Goal: Communication & Community: Answer question/provide support

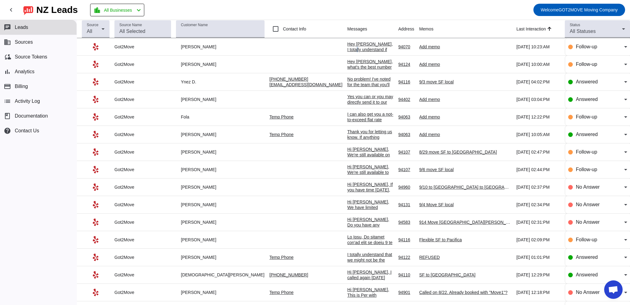
click at [347, 46] on div "Hey [PERSON_NAME], I totally understand if you're busy! It's also great to know…" at bounding box center [370, 104] width 46 height 127
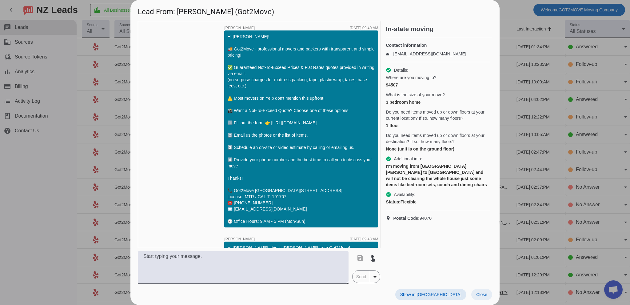
click at [485, 294] on span "Close" at bounding box center [481, 294] width 11 height 5
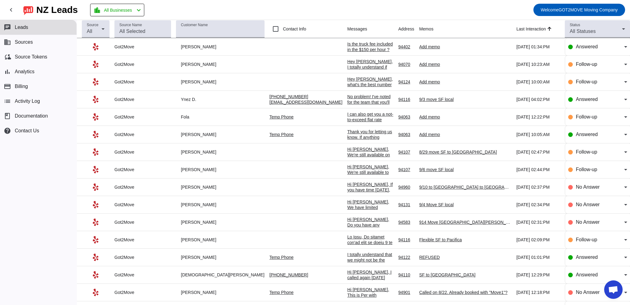
click at [347, 45] on div "Is the truck fee included in the $150 per hour ? And $150 is the rate for [DATE…" at bounding box center [370, 52] width 46 height 22
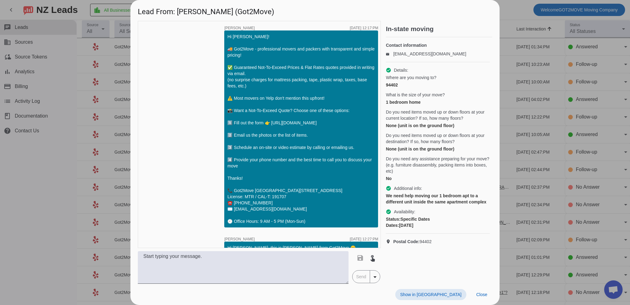
scroll to position [449, 0]
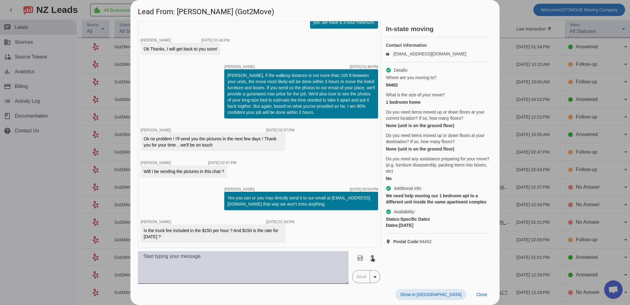
click at [222, 268] on textarea at bounding box center [243, 267] width 211 height 33
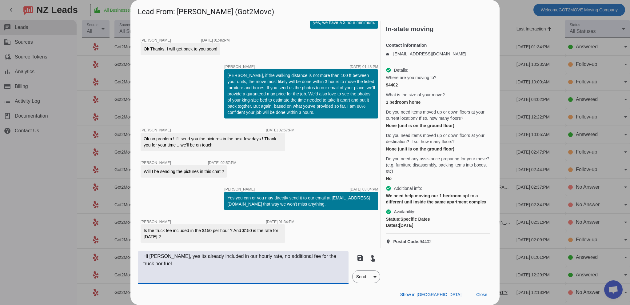
drag, startPoint x: 449, startPoint y: 162, endPoint x: 451, endPoint y: 171, distance: 9.0
click at [449, 162] on span "Do you need any assistance preparing for your move? (e.g. furniture disassembly…" at bounding box center [438, 165] width 104 height 18
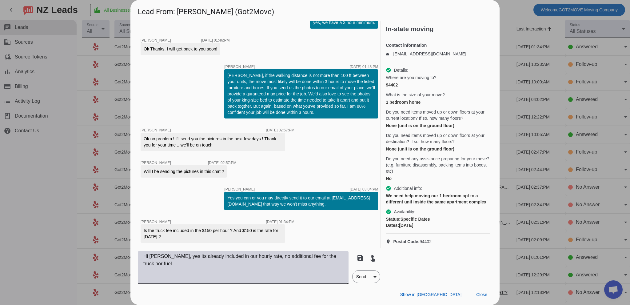
click at [236, 263] on textarea "Hi [PERSON_NAME], yes its already included in our hourly rate, no additional fe…" at bounding box center [243, 267] width 211 height 33
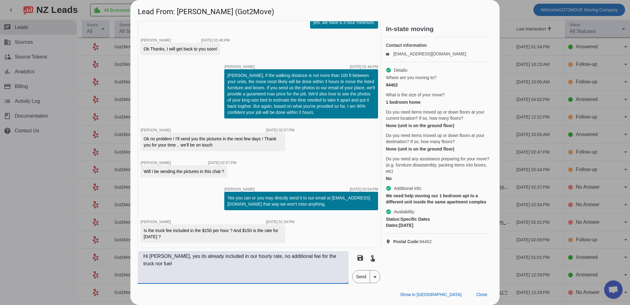
drag, startPoint x: 161, startPoint y: 262, endPoint x: 124, endPoint y: 256, distance: 37.4
click at [124, 256] on div "Lead From: [PERSON_NAME] (Got2Move) timer close [PERSON_NAME] [DATE] 12:17:PM H…" at bounding box center [315, 152] width 630 height 305
paste textarea "—that’s already included in our hourly rate. There’s no extra charge for the tr…"
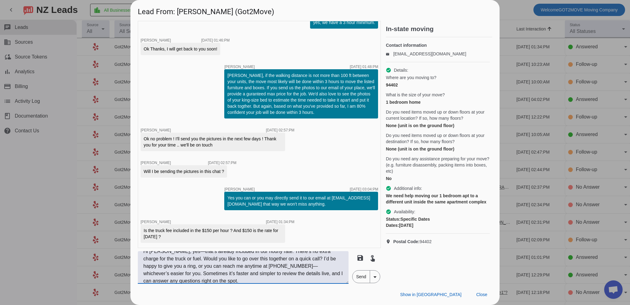
scroll to position [0, 0]
drag, startPoint x: 183, startPoint y: 257, endPoint x: 208, endPoint y: 261, distance: 24.9
click at [184, 257] on textarea "Hi [PERSON_NAME], yes—that’s already included in our hourly rate. There’s no ex…" at bounding box center [243, 267] width 211 height 33
click at [173, 264] on textarea "Hi [PERSON_NAME], yes that’s already included in our hourly rate. There’s no ex…" at bounding box center [243, 267] width 211 height 33
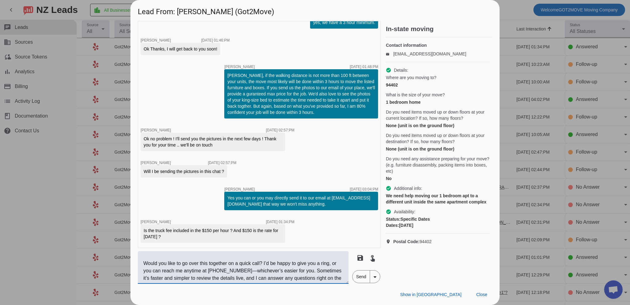
scroll to position [22, 0]
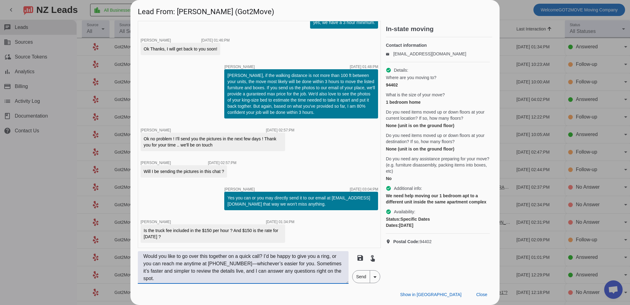
click at [241, 263] on textarea "Hi [PERSON_NAME], yes that’s already included in our hourly rate. There’s no ex…" at bounding box center [243, 267] width 211 height 33
drag, startPoint x: 177, startPoint y: 277, endPoint x: 252, endPoint y: 285, distance: 74.6
click at [178, 276] on textarea "Hi [PERSON_NAME], yes that’s already included in our hourly rate. There’s no ex…" at bounding box center [243, 267] width 211 height 33
click at [238, 273] on textarea "Hi [PERSON_NAME], yes that’s already included in our hourly rate. There’s no ex…" at bounding box center [243, 267] width 211 height 33
type textarea "Hi [PERSON_NAME], yes that’s already included in our hourly rate. There’s no ex…"
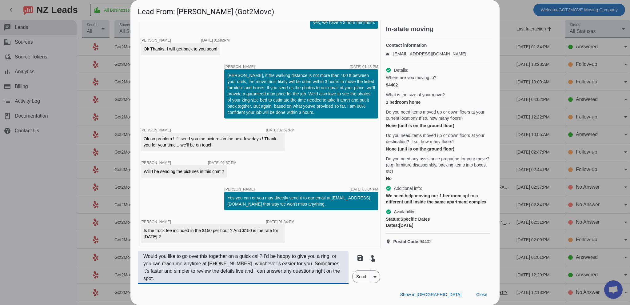
click at [365, 276] on span "Send" at bounding box center [361, 276] width 18 height 12
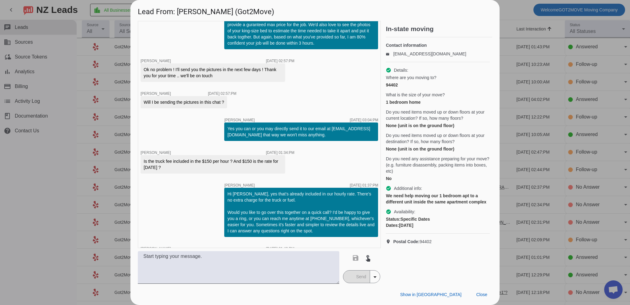
scroll to position [558, 0]
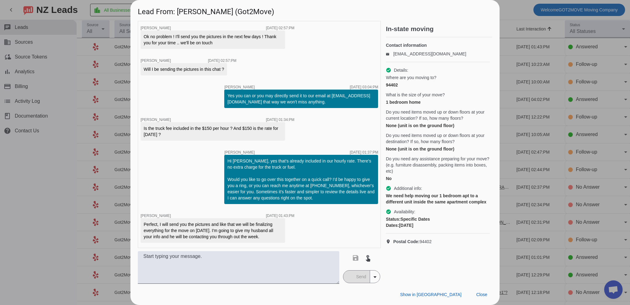
drag, startPoint x: 160, startPoint y: 233, endPoint x: 166, endPoint y: 241, distance: 9.4
click at [166, 241] on div "Perfect, I will send you the pictures and like that we will be finalizing every…" at bounding box center [213, 230] width 145 height 25
copy div "Perfect, I will send you the pictures and like that we will be finalizing every…"
click at [263, 261] on textarea at bounding box center [238, 267] width 201 height 33
paste textarea "Perfect, thank you so much! Once I receive the pictures, I’ll make sure everyth…"
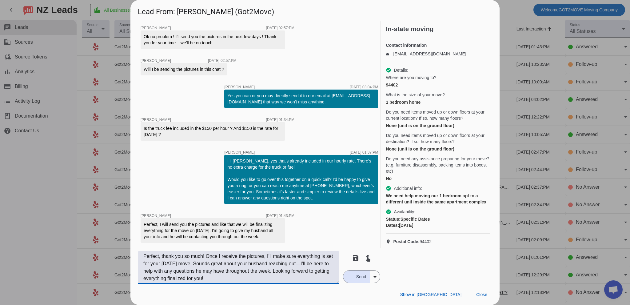
drag, startPoint x: 205, startPoint y: 256, endPoint x: 161, endPoint y: 256, distance: 44.0
click at [161, 256] on textarea "Perfect, thank you so much! Once I receive the pictures, I’ll make sure everyth…" at bounding box center [238, 267] width 201 height 33
click at [170, 263] on textarea "Perfect! Once I receive the pictures, I’ll make sure everything is set for your…" at bounding box center [238, 267] width 201 height 33
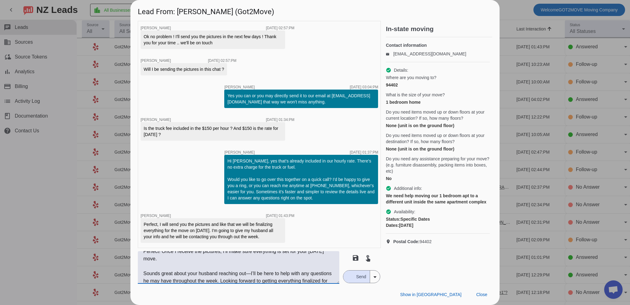
scroll to position [0, 0]
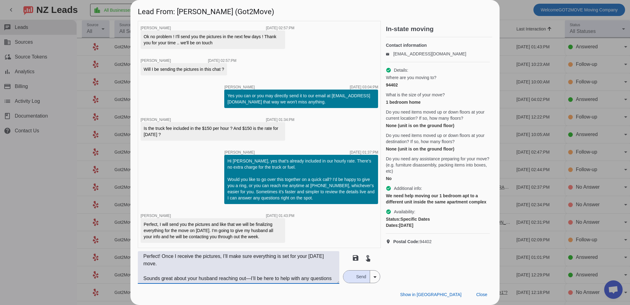
click at [220, 263] on textarea "Perfect! Once I receive the pictures, I’ll make sure everything is set for your…" at bounding box center [238, 267] width 201 height 33
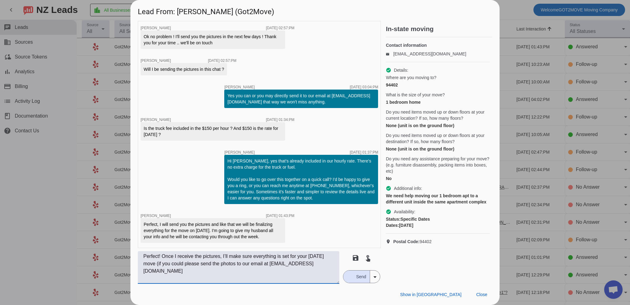
drag, startPoint x: 187, startPoint y: 280, endPoint x: 105, endPoint y: 229, distance: 96.9
click at [105, 229] on div "Lead From: [PERSON_NAME] (Got2Move) timer close [PERSON_NAME] [DATE] 12:17:PM H…" at bounding box center [315, 152] width 630 height 305
paste textarea ". If you could, please send the photos to our email at [EMAIL_ADDRESS][DOMAIN_N…"
type textarea "Perfect! Once I receive the pictures, I’ll make sure everything is set for your…"
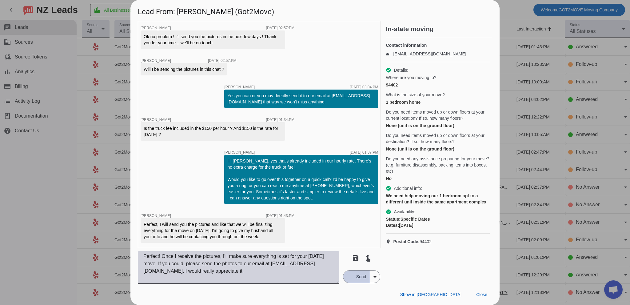
drag, startPoint x: 355, startPoint y: 274, endPoint x: 298, endPoint y: 252, distance: 61.9
click at [355, 274] on span "Send" at bounding box center [361, 276] width 18 height 12
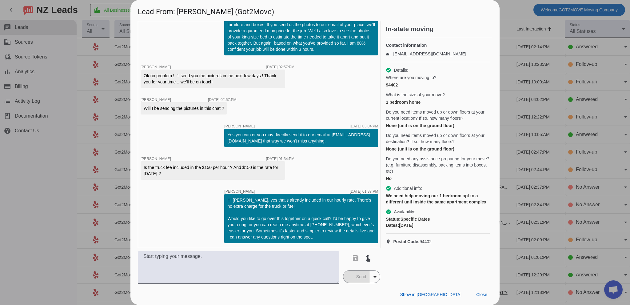
scroll to position [467, 0]
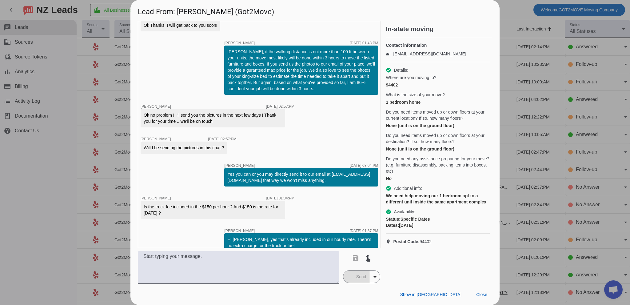
click at [474, 293] on span at bounding box center [481, 294] width 21 height 11
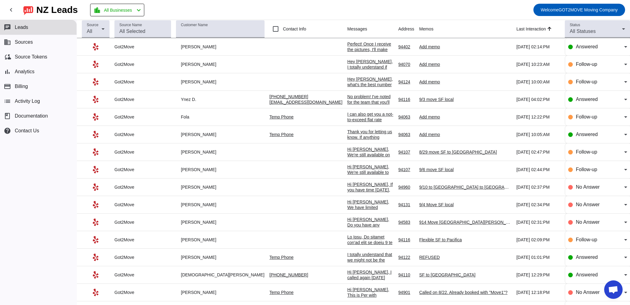
click at [348, 45] on div "Perfect! Once I receive the pictures, I'll make sure everything is set for your…" at bounding box center [370, 91] width 46 height 100
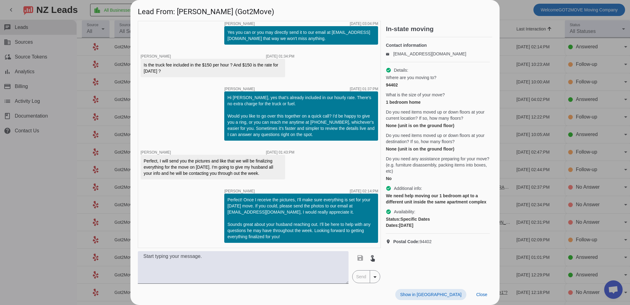
scroll to position [621, 0]
drag, startPoint x: 486, startPoint y: 295, endPoint x: 446, endPoint y: 279, distance: 42.6
click at [485, 295] on span "Close" at bounding box center [481, 294] width 11 height 5
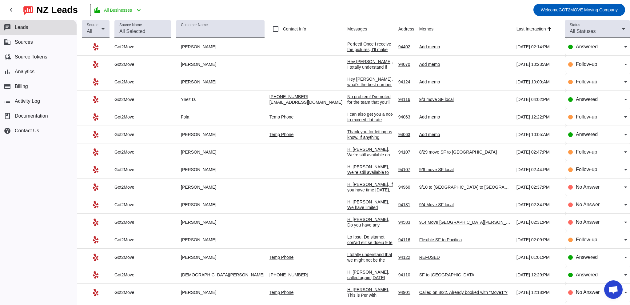
click at [347, 84] on div "Hey [PERSON_NAME], what's the best number to reach you at? I'd love to give you…" at bounding box center [370, 92] width 46 height 33
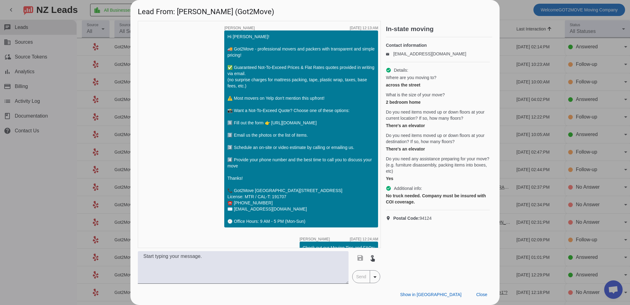
scroll to position [356, 0]
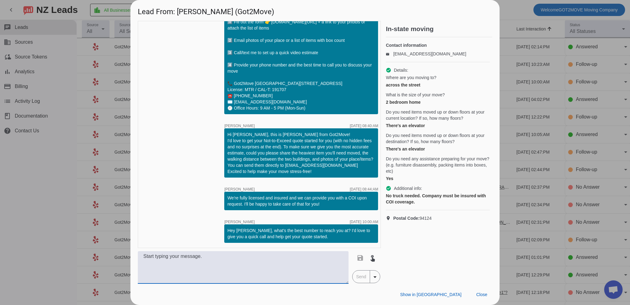
click at [241, 269] on textarea at bounding box center [243, 267] width 211 height 33
click at [481, 294] on span "Close" at bounding box center [481, 294] width 11 height 5
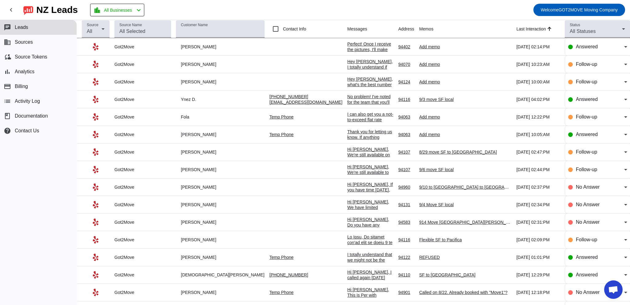
click at [353, 78] on div "Hey [PERSON_NAME], what's the best number to reach you at? I'd love to give you…" at bounding box center [370, 92] width 46 height 33
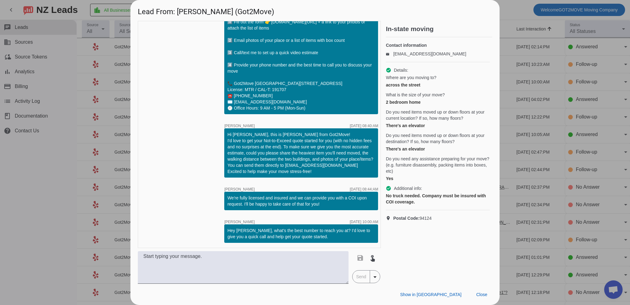
click at [165, 35] on div "timer close [PERSON_NAME] [DATE] 12:13:AM Hi [PERSON_NAME]! 🚚 Got2Move - profes…" at bounding box center [259, 134] width 243 height 227
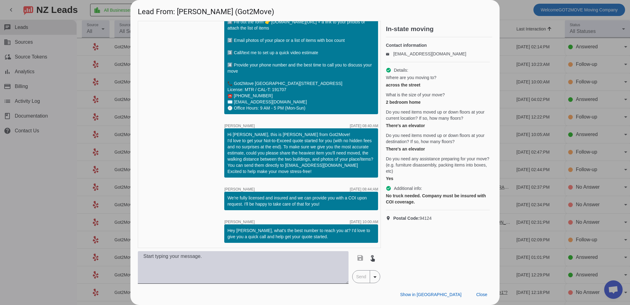
drag, startPoint x: 224, startPoint y: 273, endPoint x: 213, endPoint y: 274, distance: 11.1
click at [223, 273] on textarea at bounding box center [243, 267] width 211 height 33
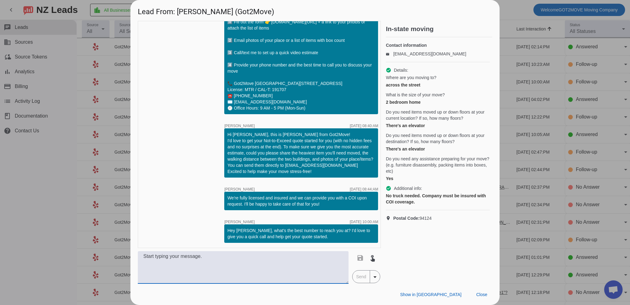
paste textarea "Hey [PERSON_NAME], I know you’re probably still weighing your options but if yo…"
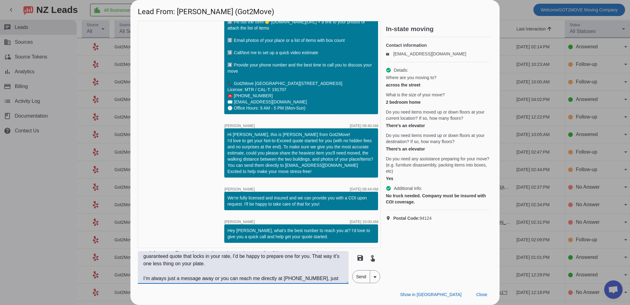
scroll to position [15, 0]
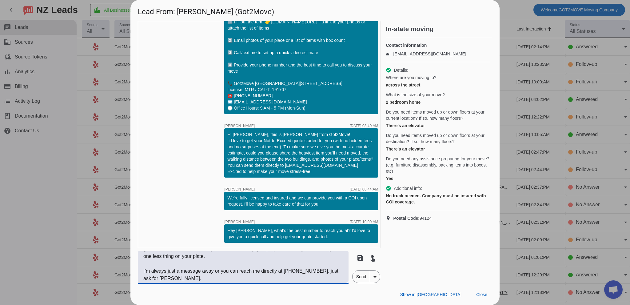
type textarea "Hey [PERSON_NAME], I know you’re probably still weighing your options but if yo…"
click at [363, 274] on span "Send" at bounding box center [361, 276] width 18 height 12
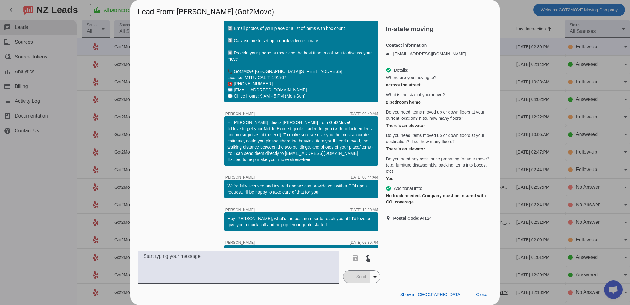
scroll to position [414, 0]
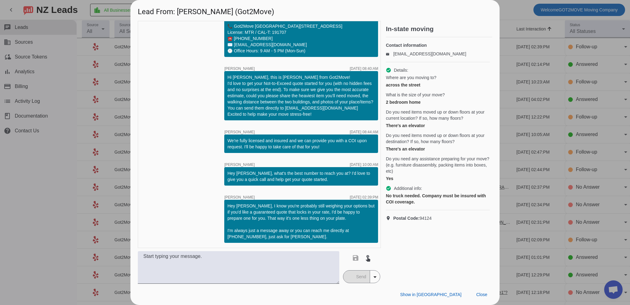
click at [184, 40] on div "timer close [PERSON_NAME] [DATE] 12:13:AM Hi [PERSON_NAME]! 🚚 Got2Move - profes…" at bounding box center [259, 134] width 243 height 227
click at [482, 294] on span "Close" at bounding box center [481, 294] width 11 height 5
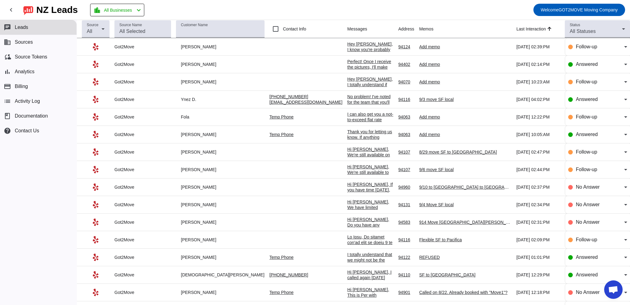
click at [347, 81] on div "Hey [PERSON_NAME], I totally understand if you're busy! It's also great to know…" at bounding box center [370, 139] width 46 height 127
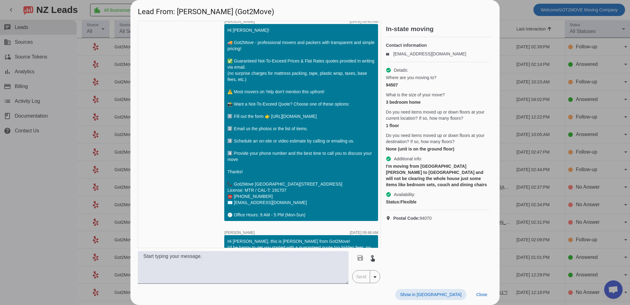
scroll to position [111, 0]
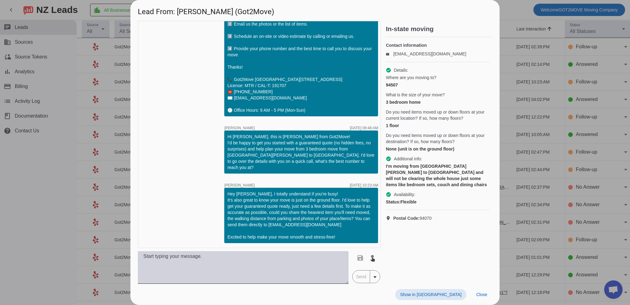
drag, startPoint x: 214, startPoint y: 265, endPoint x: 221, endPoint y: 267, distance: 7.3
click at [213, 264] on textarea at bounding box center [243, 267] width 211 height 33
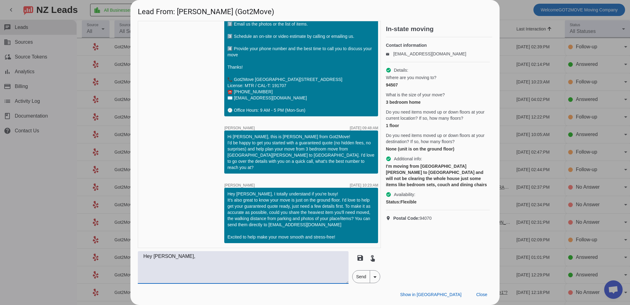
paste textarea "I completely understand you might still be exploring your options, but if you’d…"
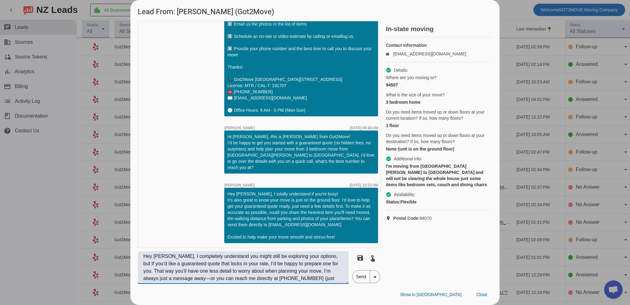
click at [313, 258] on textarea "Hey [PERSON_NAME], I completely understand you might still be exploring your op…" at bounding box center [243, 267] width 211 height 33
click at [182, 280] on textarea "Hey [PERSON_NAME], I completely understand you might still be exploring your op…" at bounding box center [243, 267] width 211 height 33
drag, startPoint x: 306, startPoint y: 275, endPoint x: 329, endPoint y: 274, distance: 23.4
click at [307, 275] on textarea "Hey [PERSON_NAME], I completely understand you might still be exploring your op…" at bounding box center [243, 267] width 211 height 33
click at [328, 276] on textarea "Hey [PERSON_NAME], I completely understand you might still be exploring your op…" at bounding box center [243, 267] width 211 height 33
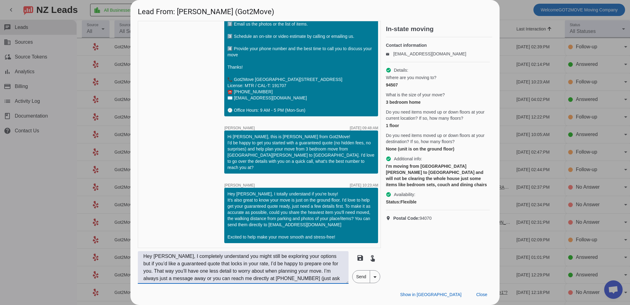
drag, startPoint x: 316, startPoint y: 279, endPoint x: 325, endPoint y: 275, distance: 9.5
click at [316, 278] on textarea "Hey [PERSON_NAME], I completely understand you might still be exploring your op…" at bounding box center [243, 267] width 211 height 33
click at [250, 257] on textarea "Hey [PERSON_NAME], I completely understand you might still be exploring your op…" at bounding box center [243, 267] width 211 height 33
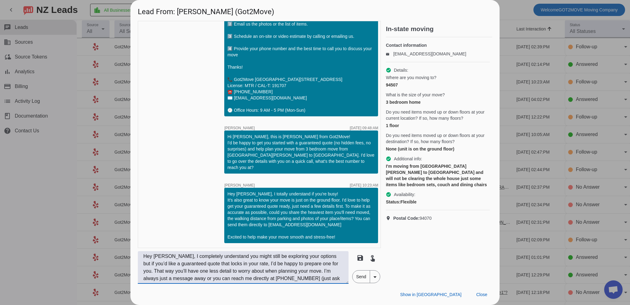
drag, startPoint x: 295, startPoint y: 263, endPoint x: 319, endPoint y: 266, distance: 23.6
click at [296, 263] on textarea "Hey [PERSON_NAME], I completely understand you might still be exploring your op…" at bounding box center [243, 267] width 211 height 33
type textarea "Hey [PERSON_NAME], I completely understand you might still be exploring your op…"
drag, startPoint x: 362, startPoint y: 277, endPoint x: 345, endPoint y: 281, distance: 16.8
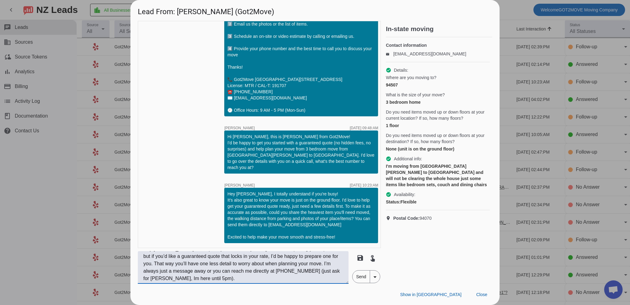
click at [362, 278] on span "Send" at bounding box center [361, 276] width 18 height 12
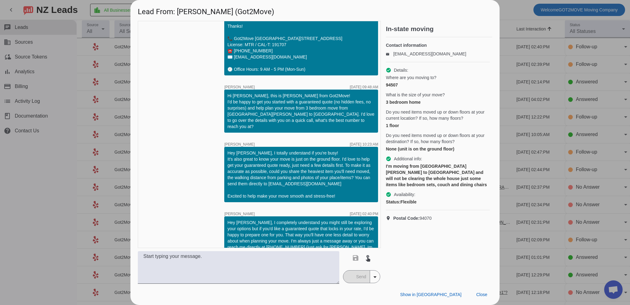
scroll to position [162, 0]
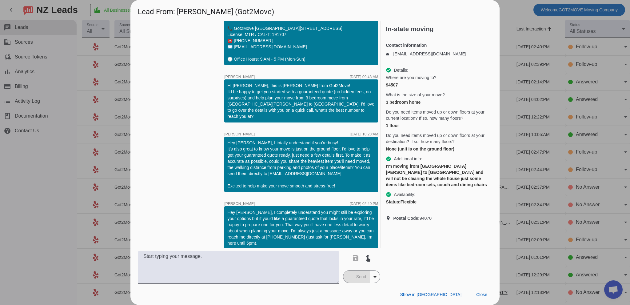
drag, startPoint x: 483, startPoint y: 296, endPoint x: 451, endPoint y: 280, distance: 35.8
click at [483, 295] on span "Close" at bounding box center [481, 294] width 11 height 5
